Goal: Information Seeking & Learning: Learn about a topic

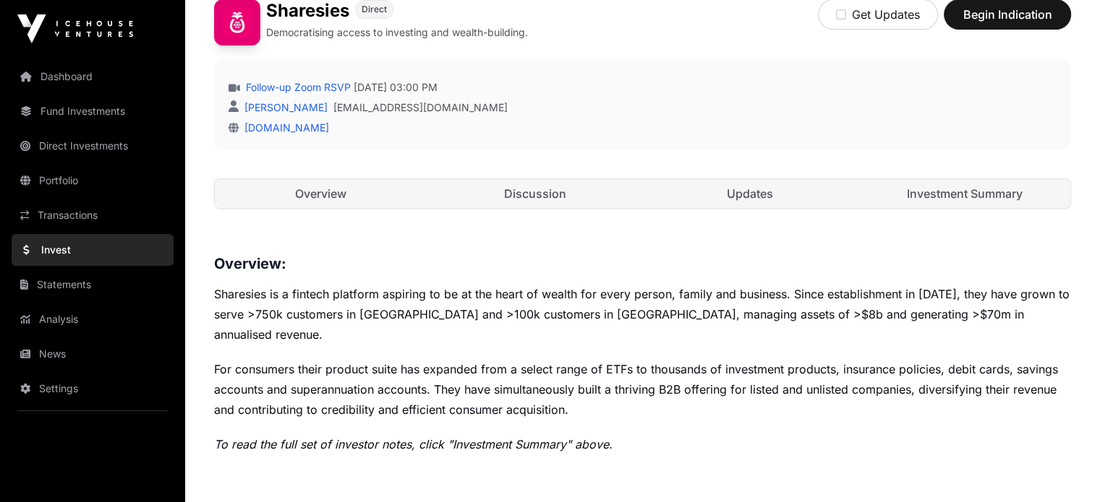
scroll to position [366, 0]
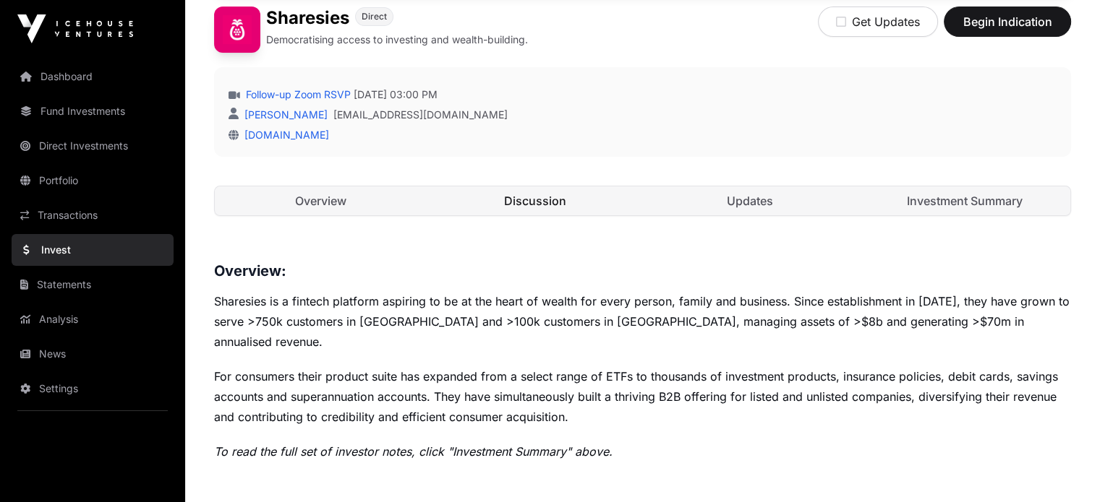
click at [544, 215] on link "Discussion" at bounding box center [535, 201] width 212 height 29
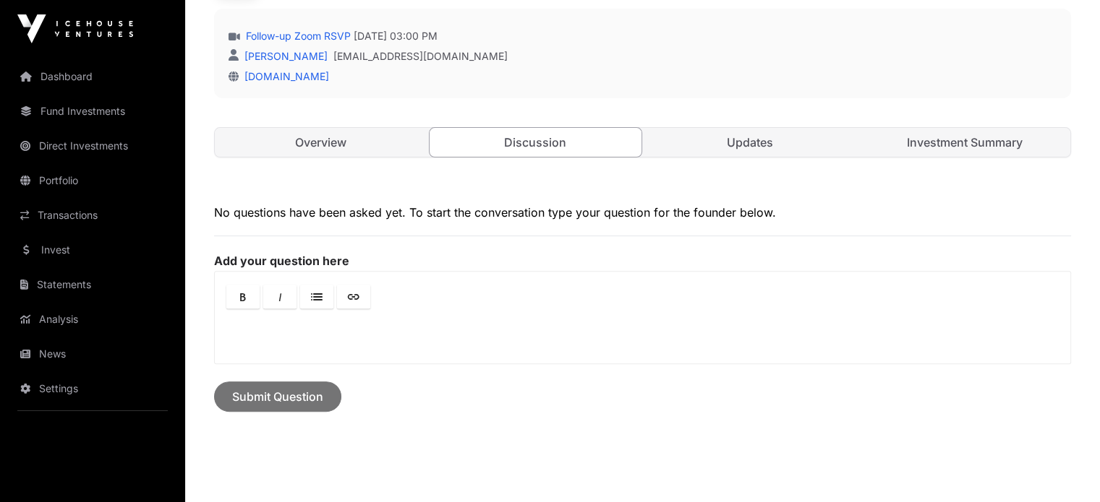
scroll to position [399, 0]
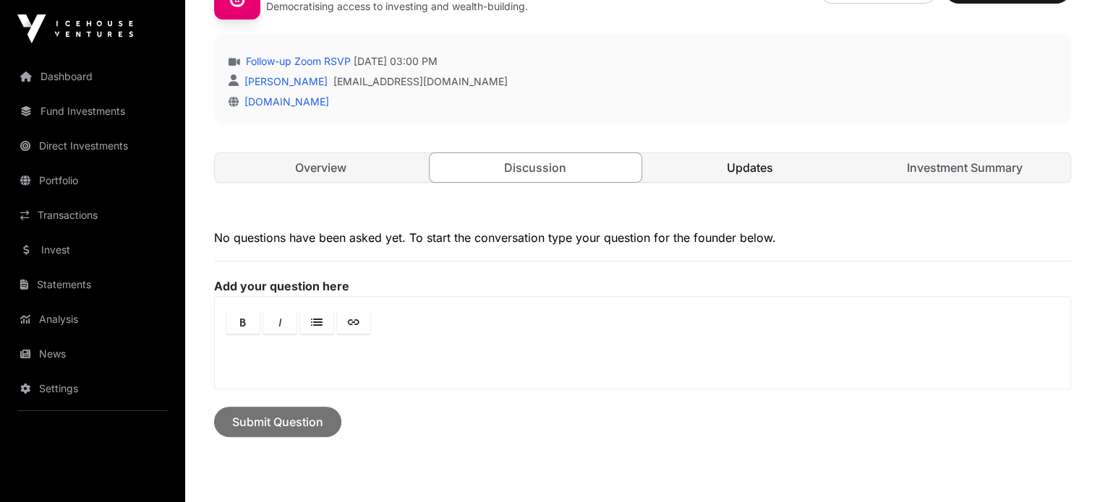
click at [752, 182] on link "Updates" at bounding box center [750, 167] width 212 height 29
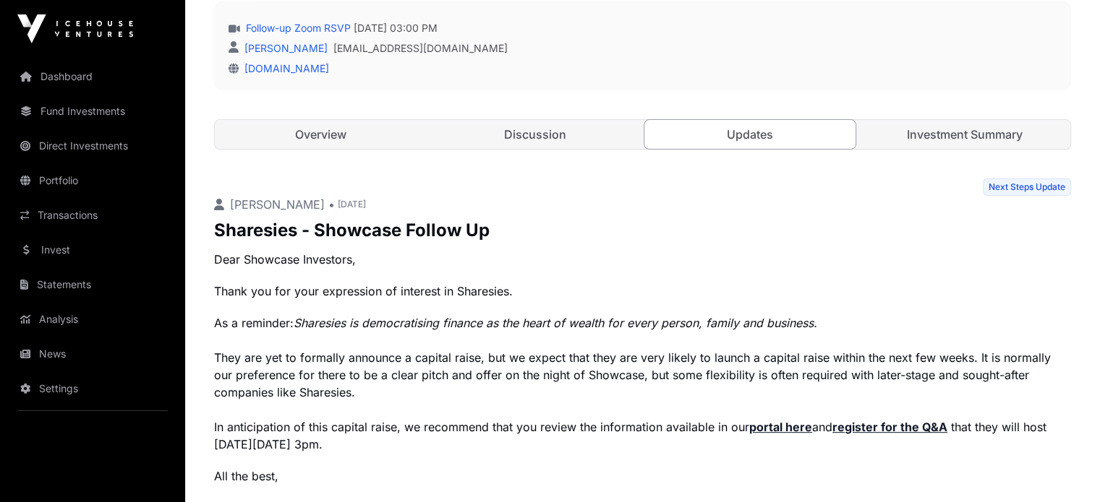
scroll to position [419, 0]
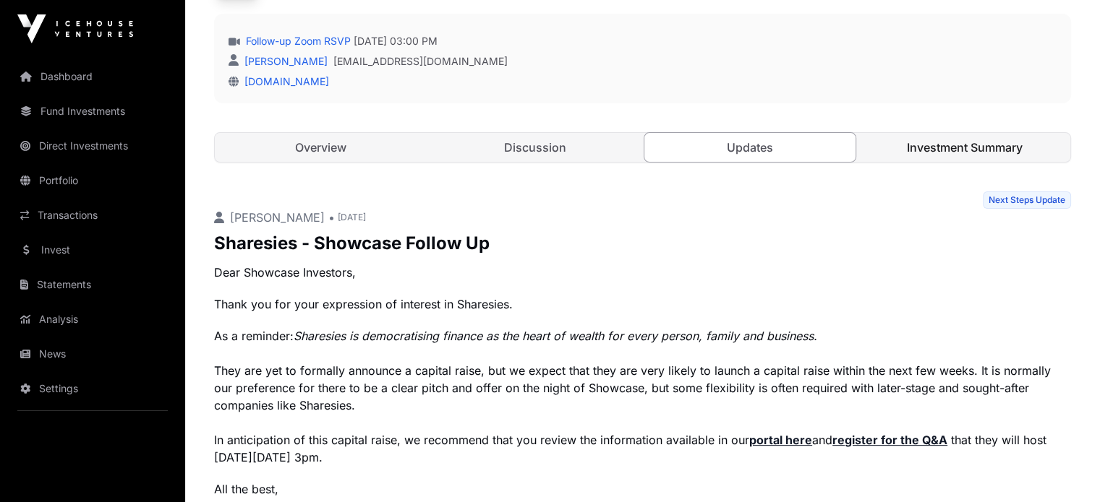
click at [950, 162] on link "Investment Summary" at bounding box center [964, 147] width 212 height 29
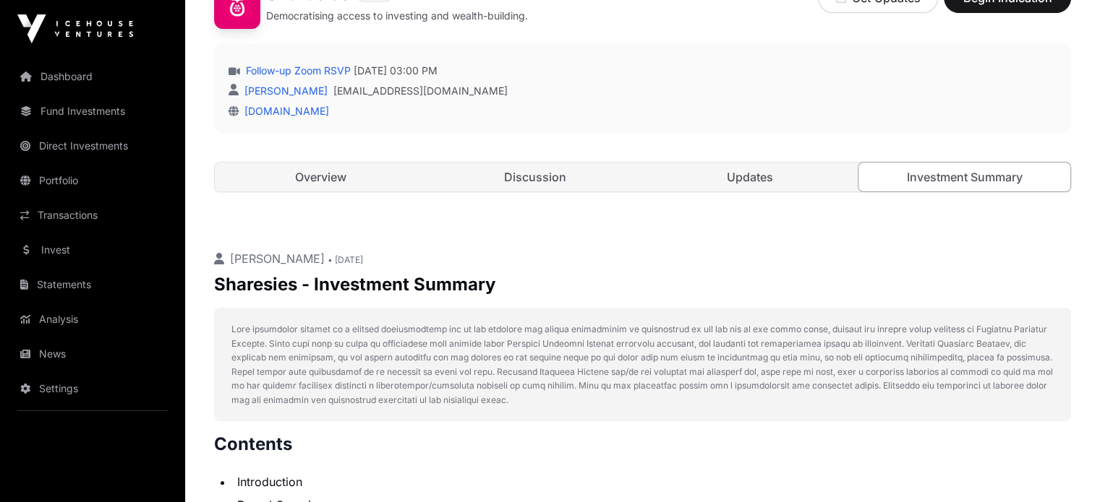
scroll to position [374, 0]
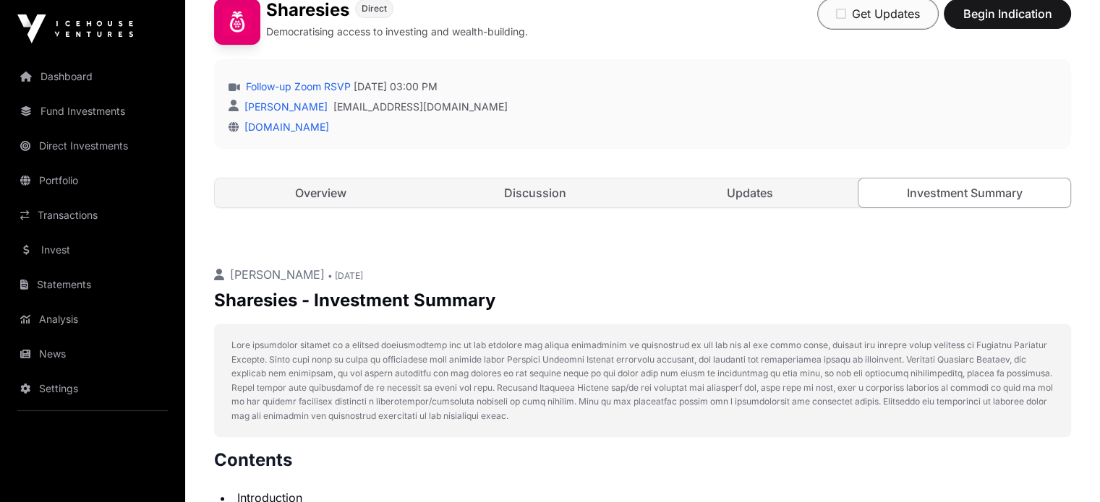
click at [838, 20] on icon "button" at bounding box center [841, 14] width 10 height 12
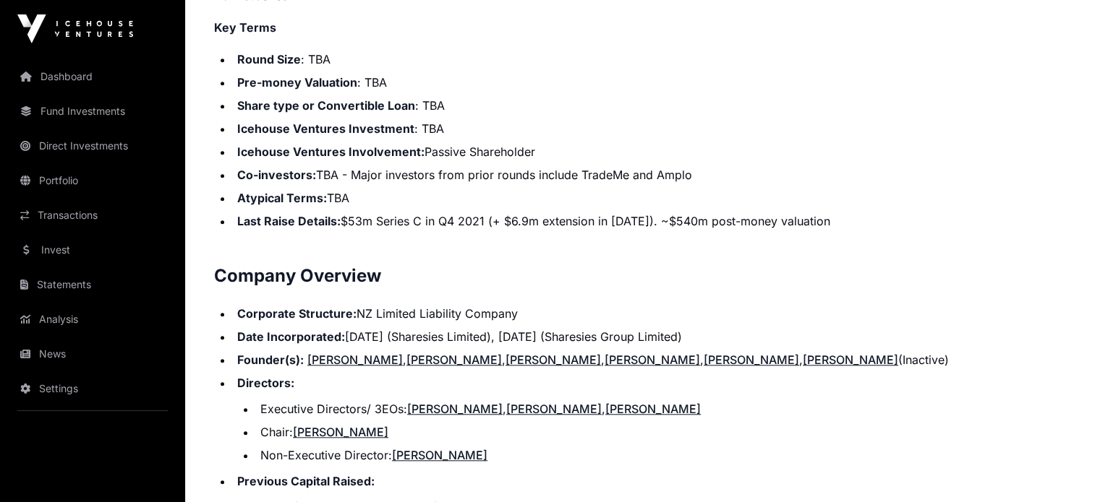
scroll to position [1321, 0]
